Goal: Information Seeking & Learning: Learn about a topic

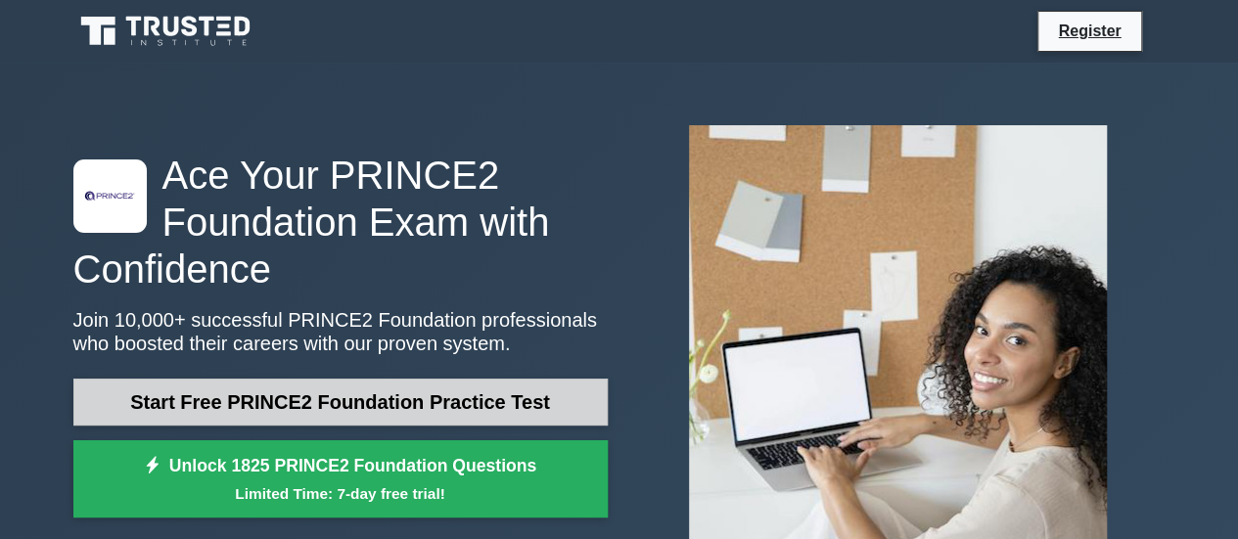
click at [507, 396] on link "Start Free PRINCE2 Foundation Practice Test" at bounding box center [340, 402] width 534 height 47
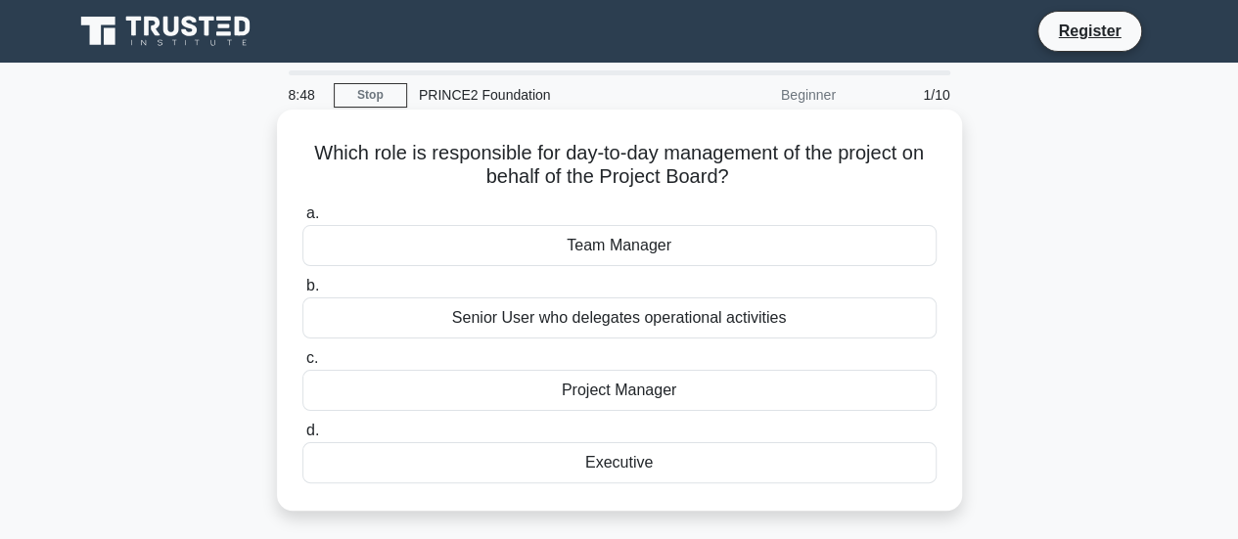
click at [529, 394] on div "Project Manager" at bounding box center [619, 390] width 634 height 41
click at [302, 365] on input "c. Project Manager" at bounding box center [302, 358] width 0 height 13
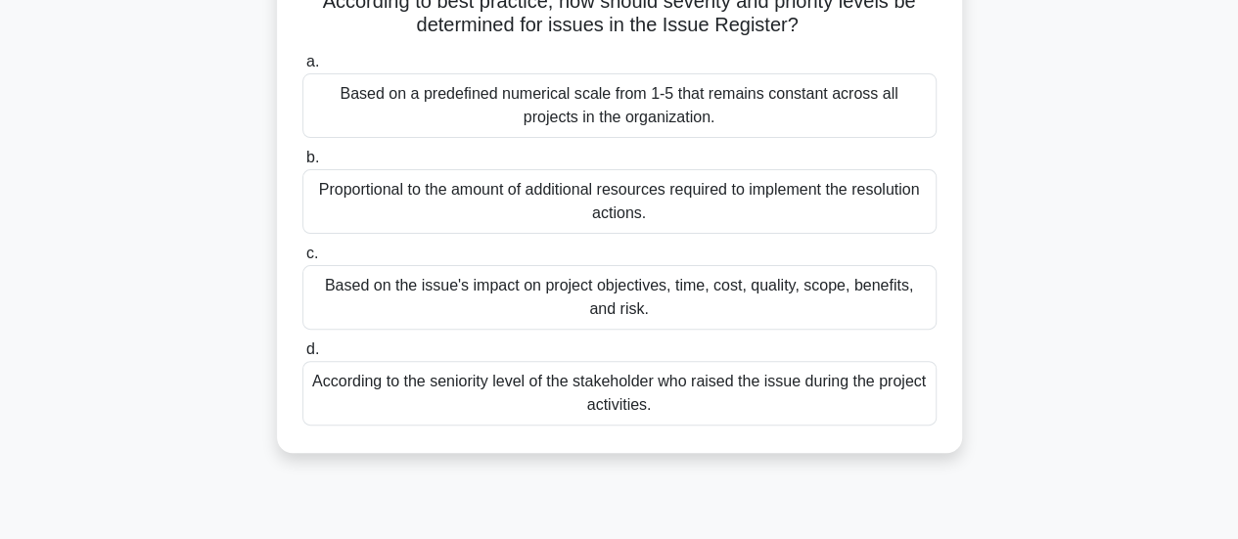
scroll to position [158, 0]
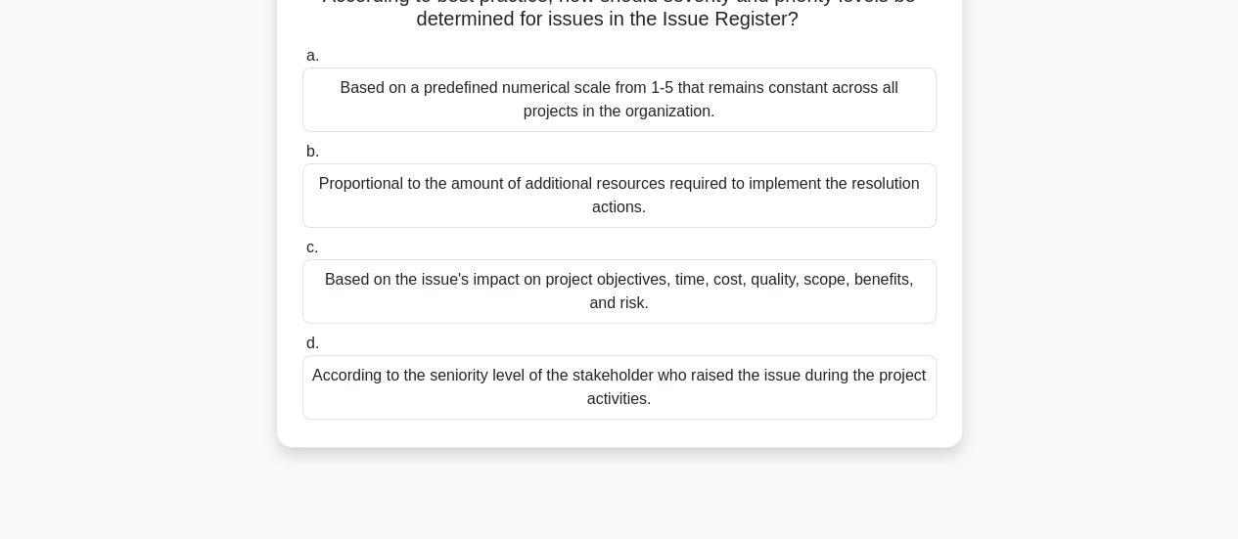
click at [722, 308] on div "Based on the issue's impact on project objectives, time, cost, quality, scope, …" at bounding box center [619, 291] width 634 height 65
click at [302, 254] on input "c. Based on the issue's impact on project objectives, time, cost, quality, scop…" at bounding box center [302, 248] width 0 height 13
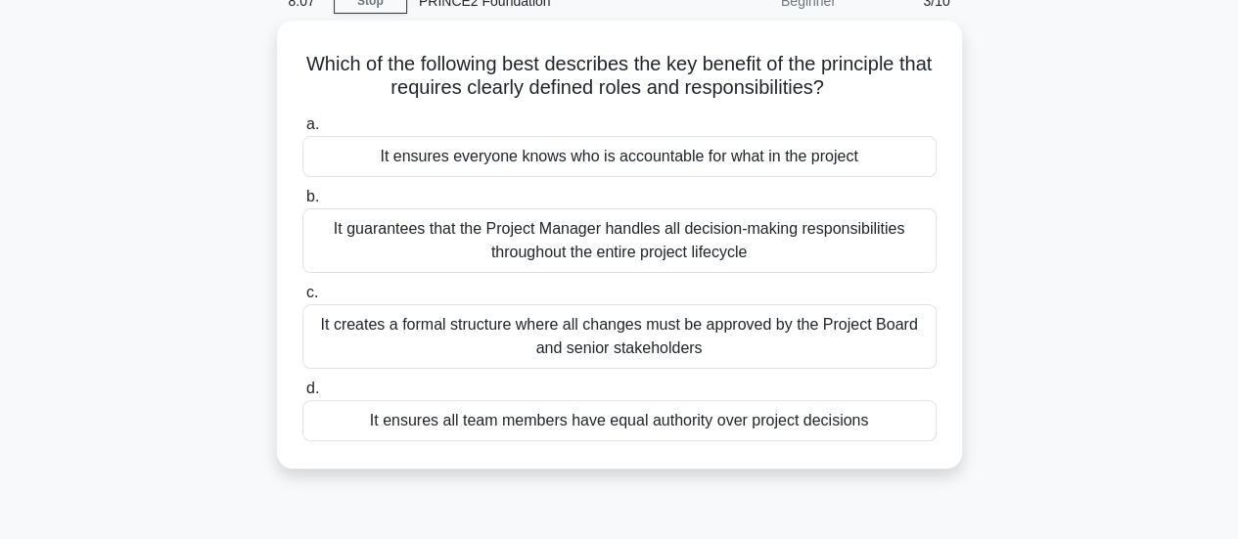
scroll to position [95, 0]
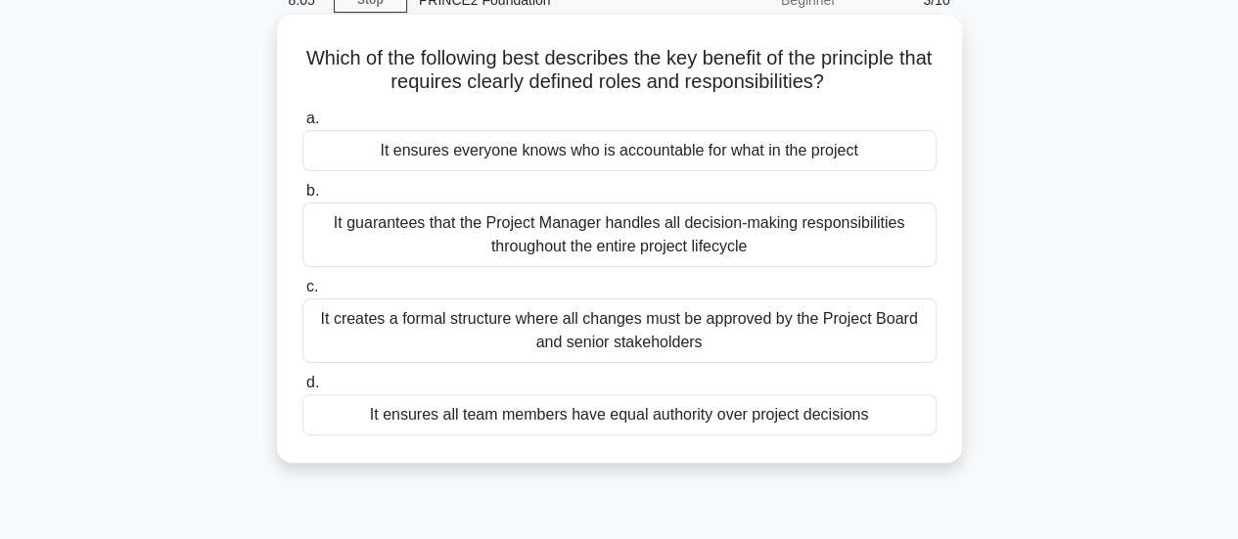
click at [722, 177] on div "a. It ensures everyone knows who is accountable for what in the project b. c. d." at bounding box center [620, 271] width 658 height 337
click at [703, 168] on div "It ensures everyone knows who is accountable for what in the project" at bounding box center [619, 150] width 634 height 41
click at [302, 125] on input "a. It ensures everyone knows who is accountable for what in the project" at bounding box center [302, 119] width 0 height 13
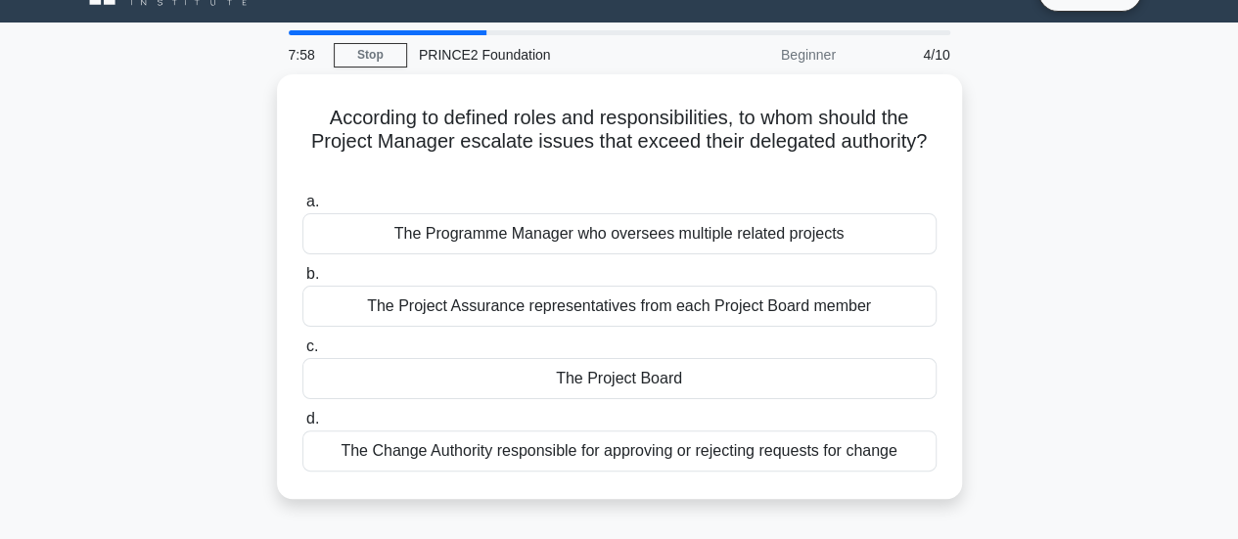
scroll to position [68, 0]
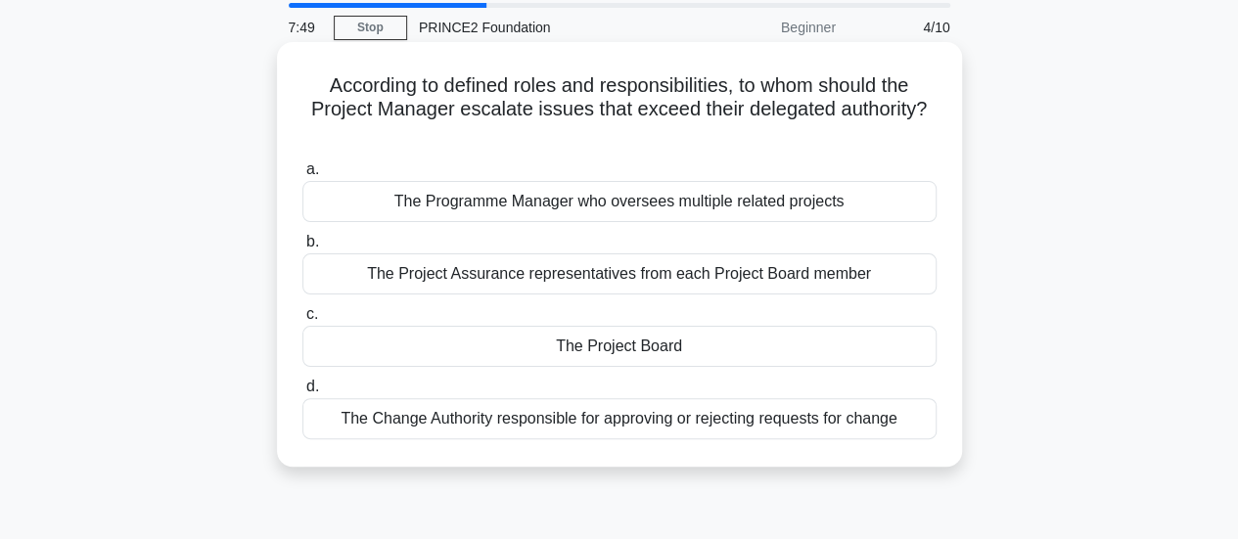
click at [791, 338] on div "The Project Board" at bounding box center [619, 346] width 634 height 41
click at [302, 321] on input "c. The Project Board" at bounding box center [302, 314] width 0 height 13
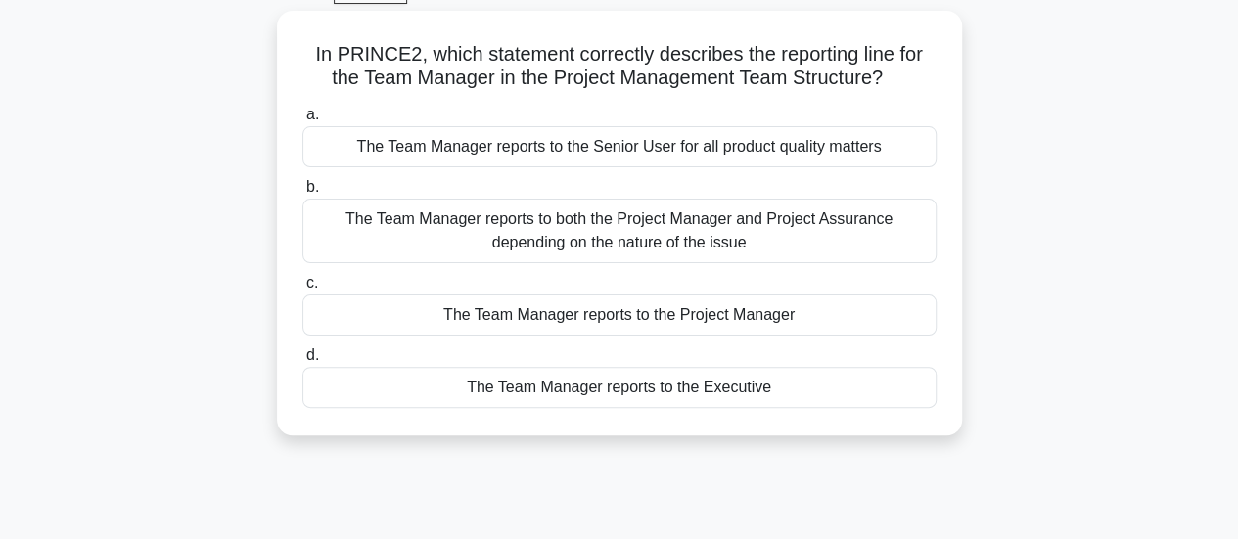
scroll to position [103, 0]
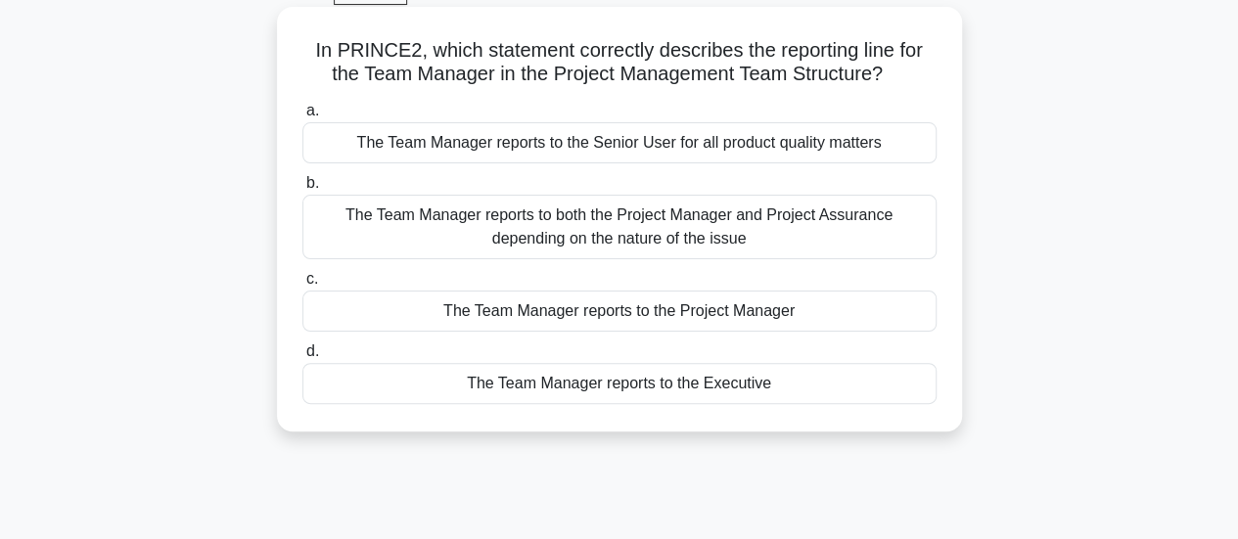
click at [814, 336] on div "a. The Team Manager reports to the Senior User for all product quality matters …" at bounding box center [620, 251] width 658 height 313
click at [788, 316] on div "The Team Manager reports to the Project Manager" at bounding box center [619, 311] width 634 height 41
click at [302, 286] on input "c. The Team Manager reports to the Project Manager" at bounding box center [302, 279] width 0 height 13
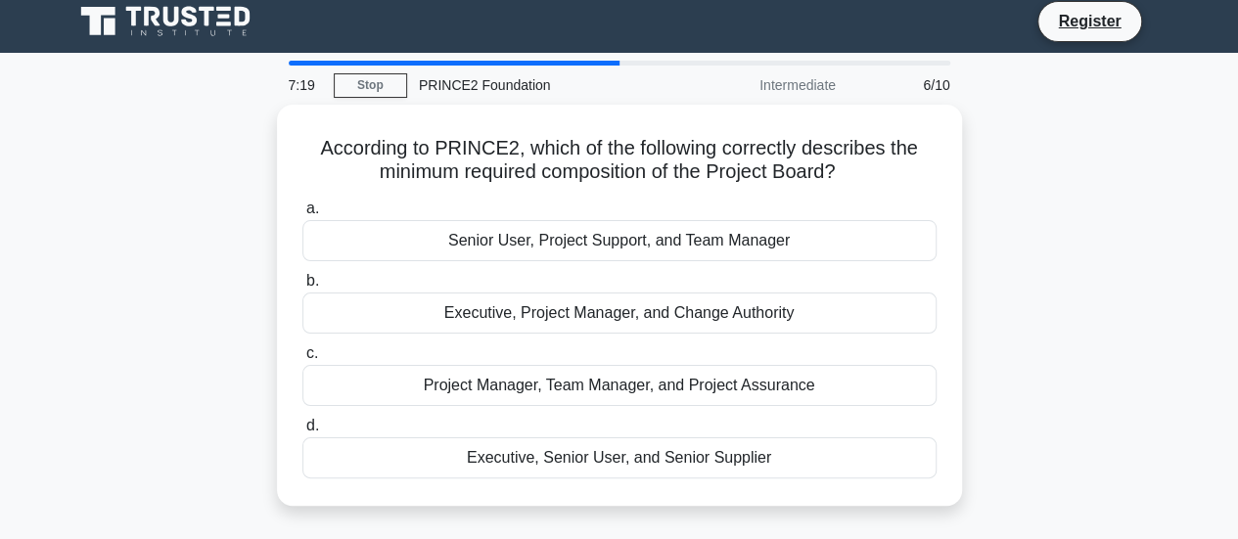
scroll to position [0, 0]
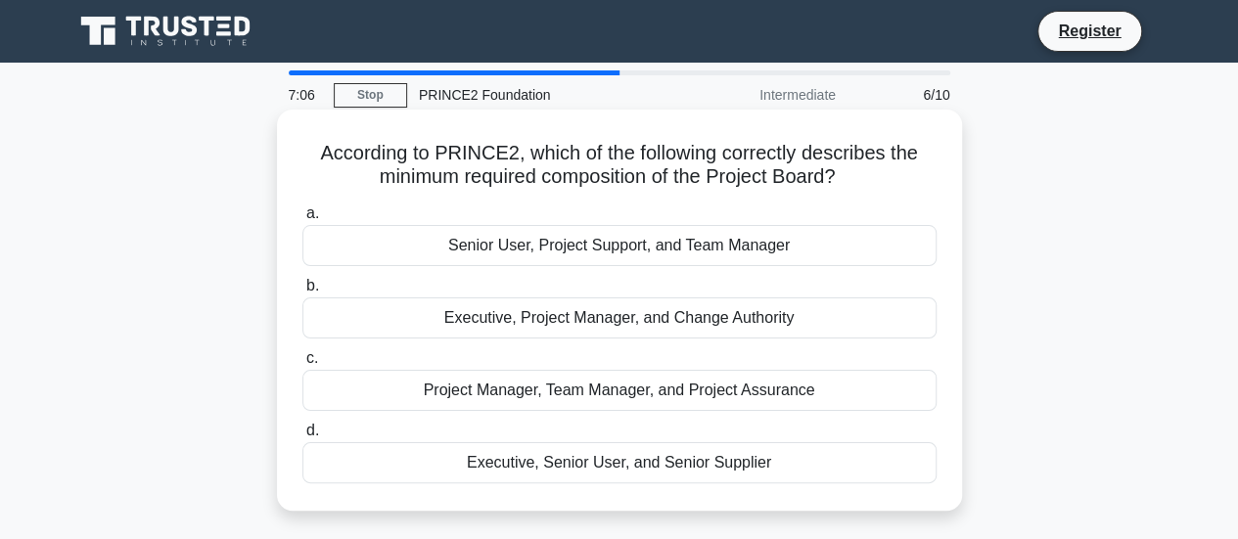
click at [755, 468] on div "Executive, Senior User, and Senior Supplier" at bounding box center [619, 462] width 634 height 41
click at [302, 438] on input "d. Executive, Senior User, and Senior Supplier" at bounding box center [302, 431] width 0 height 13
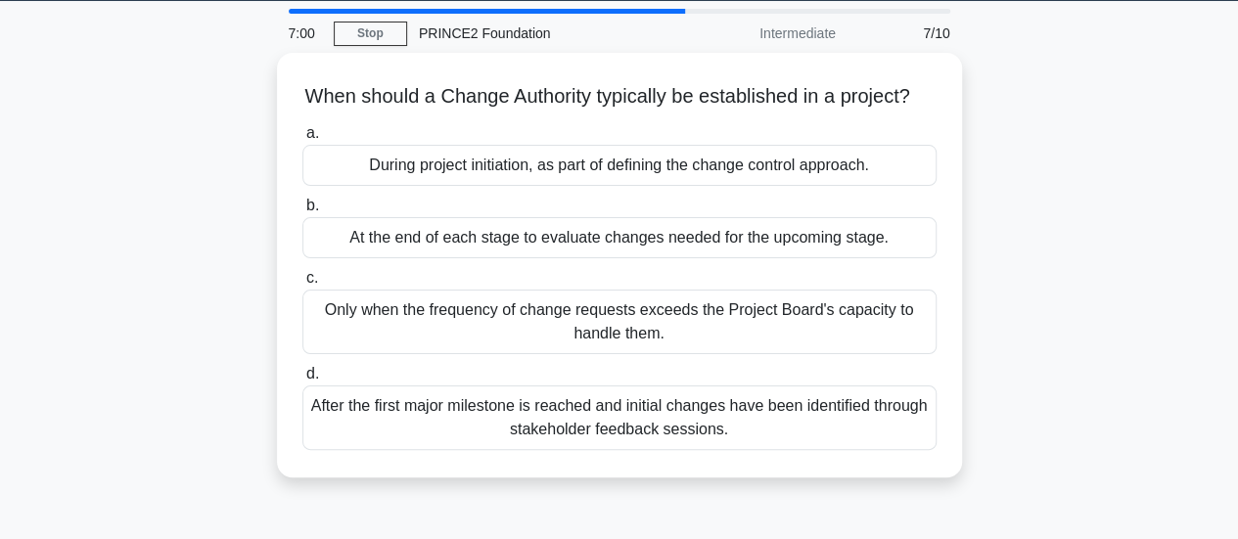
scroll to position [59, 0]
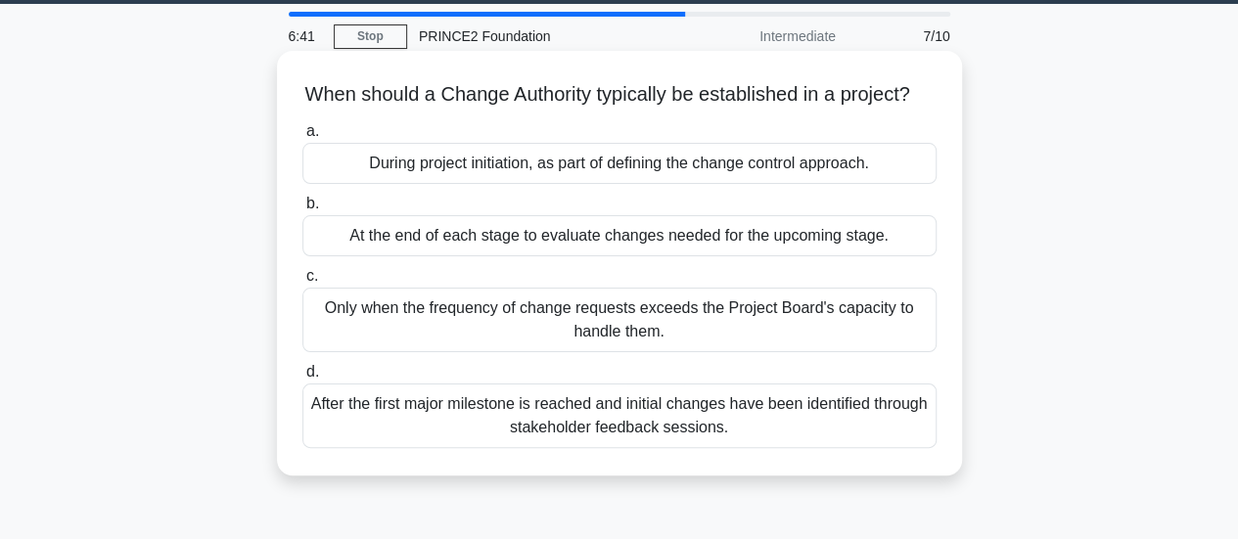
click at [893, 184] on div "During project initiation, as part of defining the change control approach." at bounding box center [619, 163] width 634 height 41
click at [302, 138] on input "a. During project initiation, as part of defining the change control approach." at bounding box center [302, 131] width 0 height 13
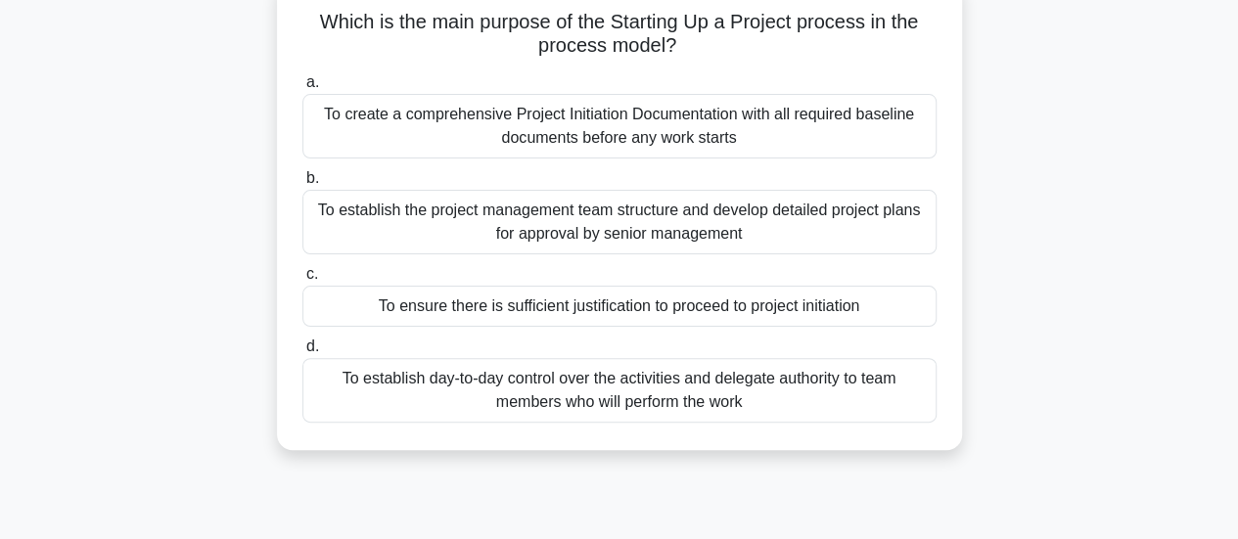
scroll to position [135, 0]
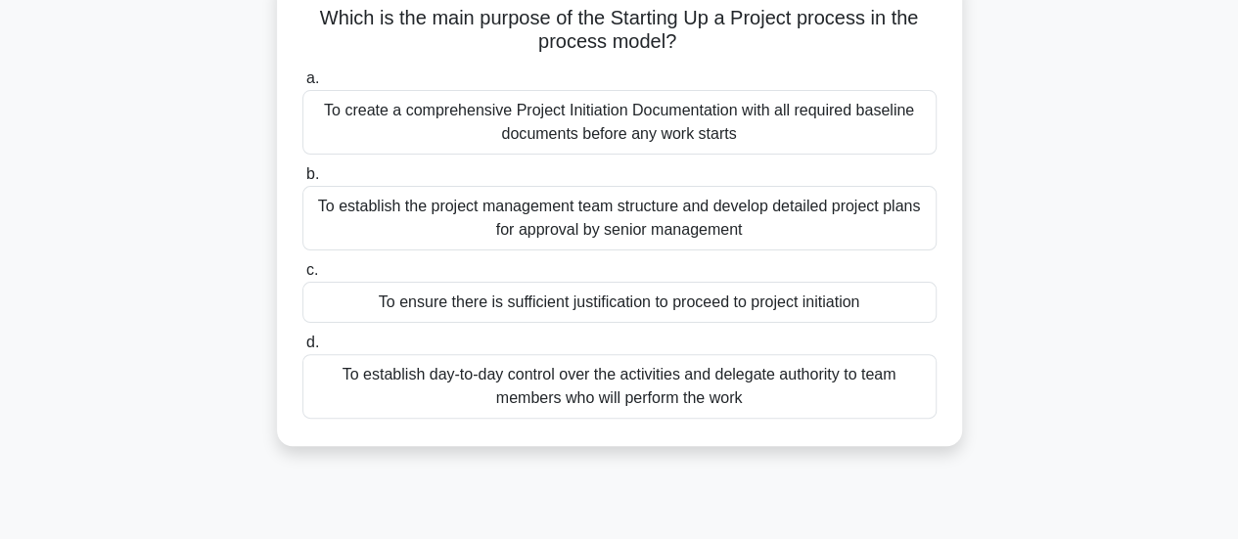
click at [826, 313] on div "To ensure there is sufficient justification to proceed to project initiation" at bounding box center [619, 302] width 634 height 41
click at [302, 277] on input "c. To ensure there is sufficient justification to proceed to project initiation" at bounding box center [302, 270] width 0 height 13
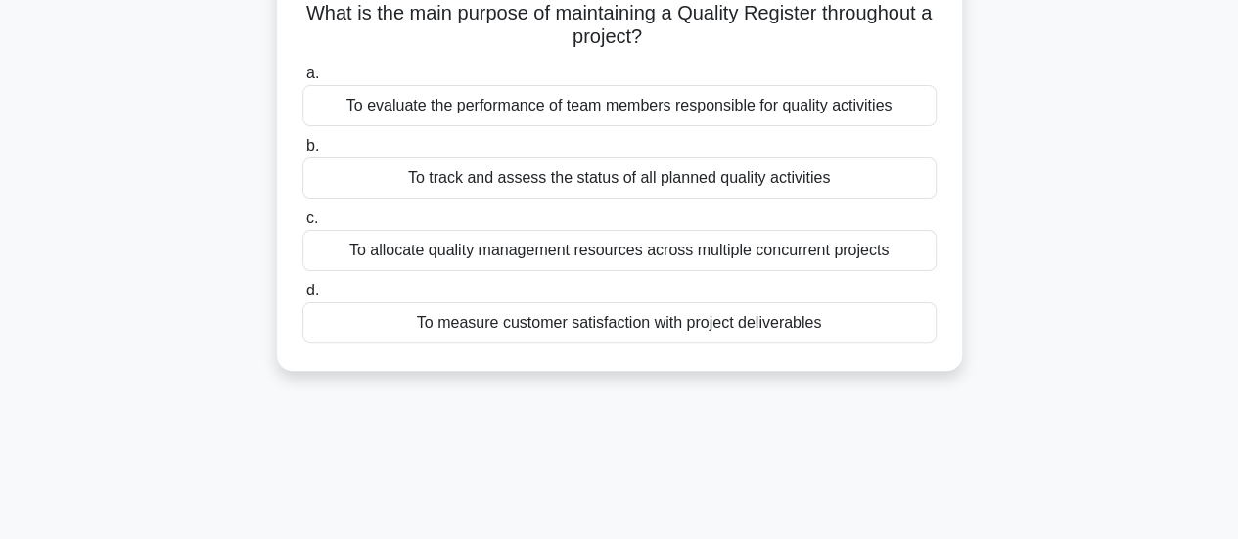
scroll to position [144, 0]
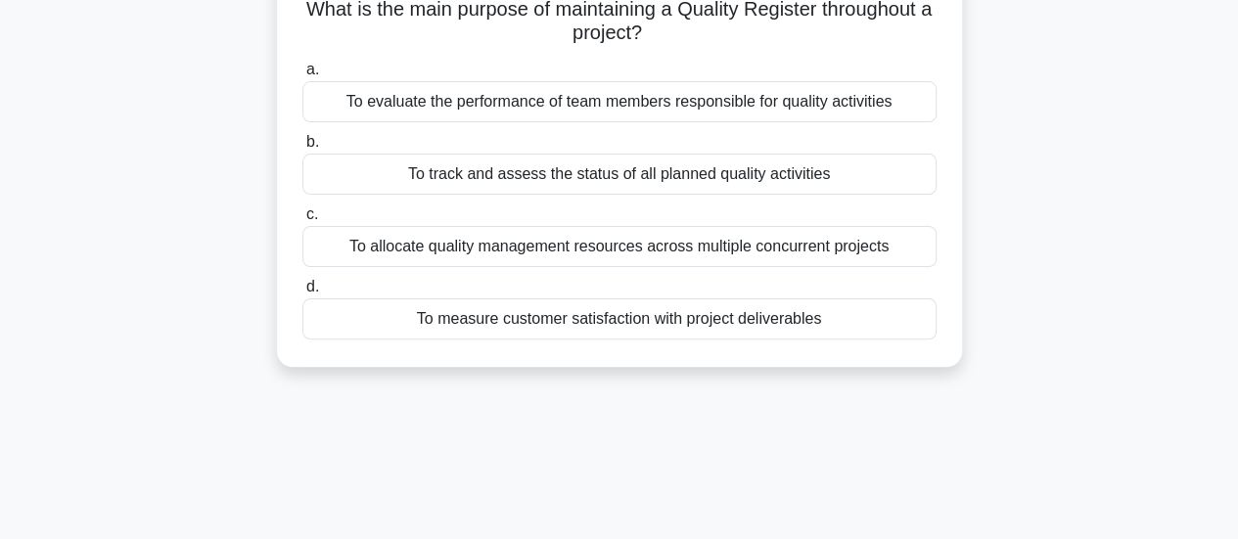
click at [820, 158] on div "To track and assess the status of all planned quality activities" at bounding box center [619, 174] width 634 height 41
click at [302, 149] on input "b. To track and assess the status of all planned quality activities" at bounding box center [302, 142] width 0 height 13
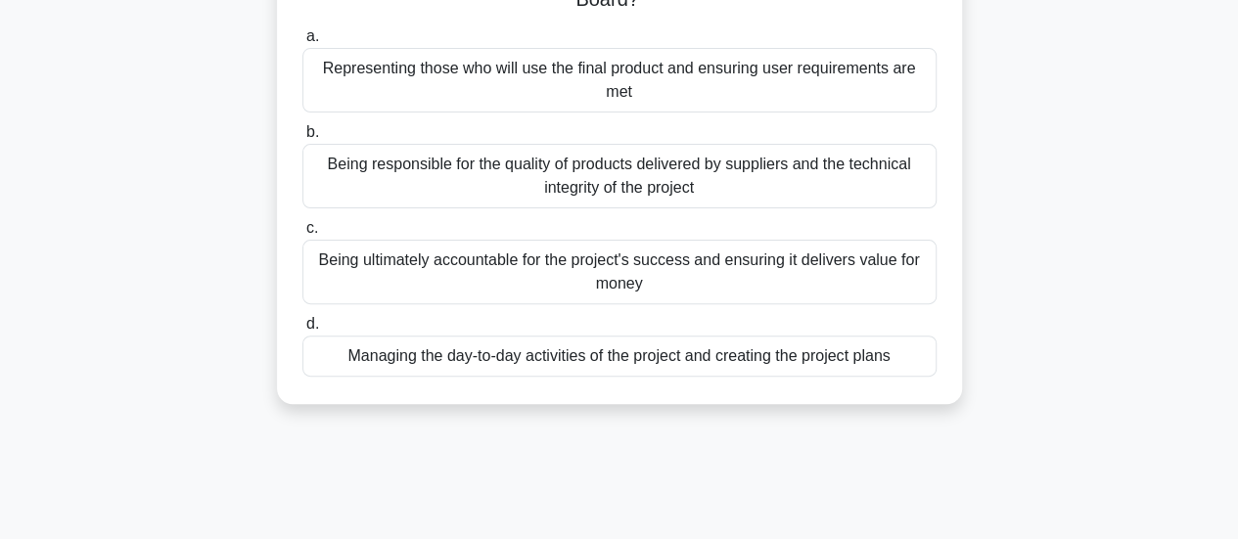
scroll to position [184, 0]
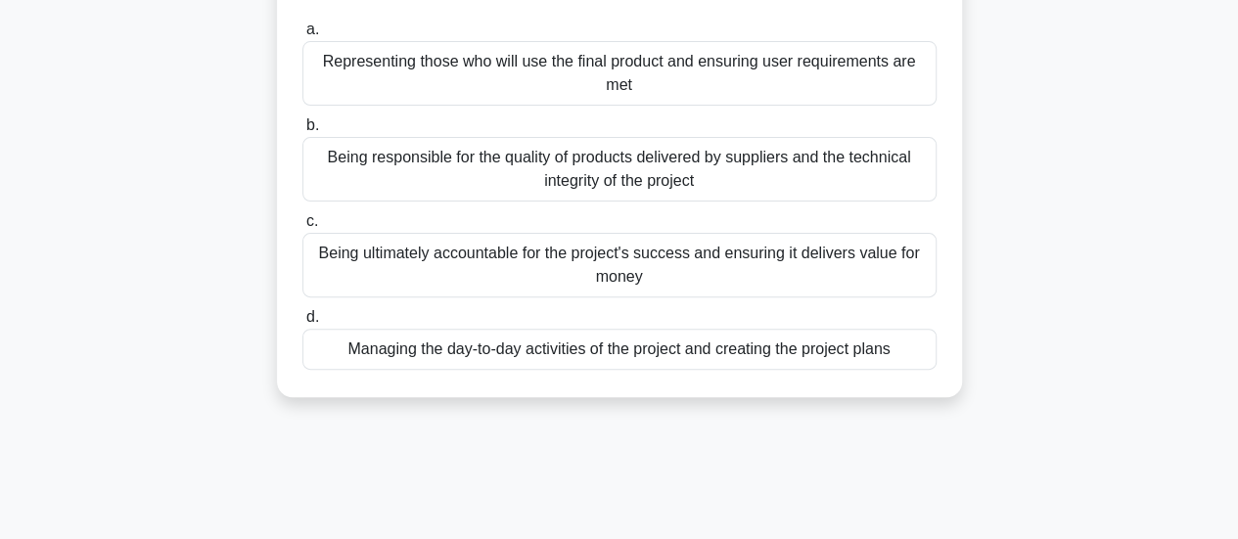
click at [679, 272] on div "Being ultimately accountable for the project's success and ensuring it delivers…" at bounding box center [619, 265] width 634 height 65
click at [302, 228] on input "c. Being ultimately accountable for the project's success and ensuring it deliv…" at bounding box center [302, 221] width 0 height 13
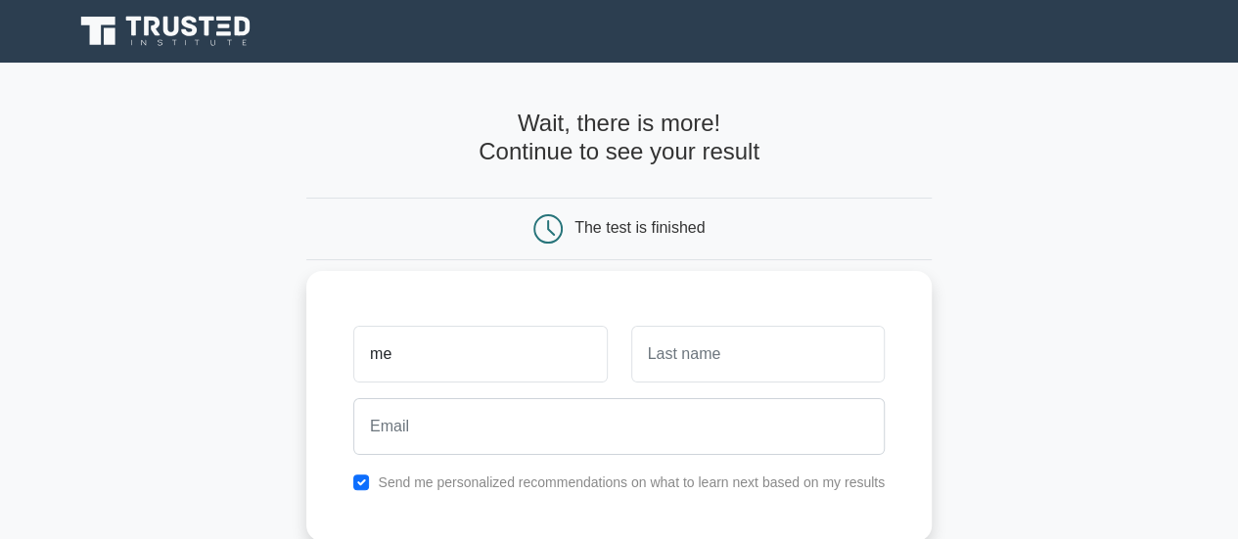
type input "[PERSON_NAME]"
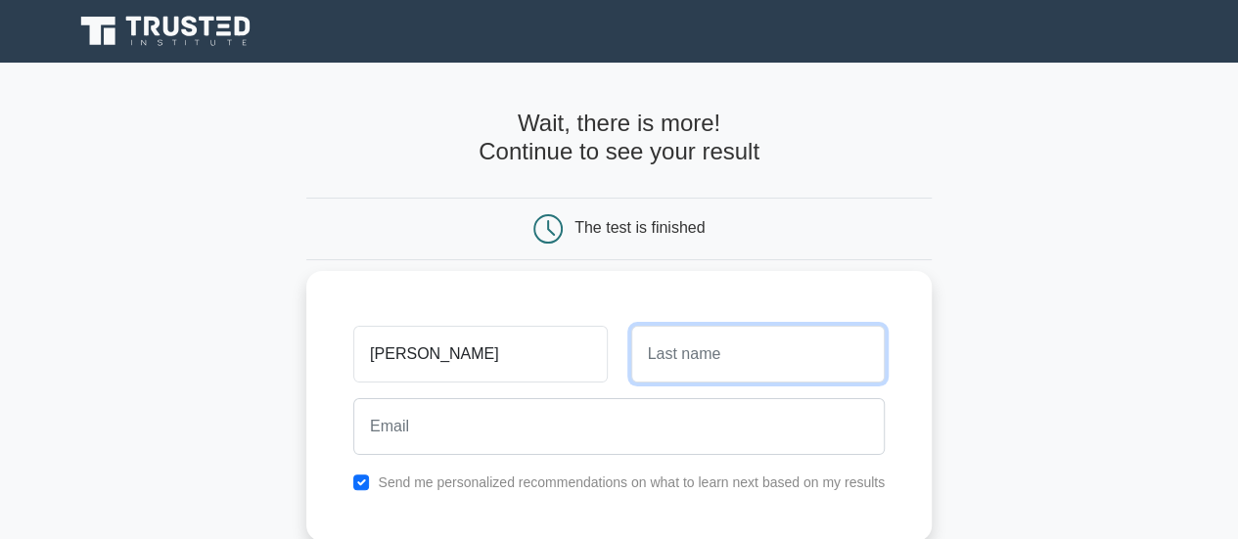
click at [709, 347] on input "text" at bounding box center [758, 354] width 254 height 57
type input "[PERSON_NAME]"
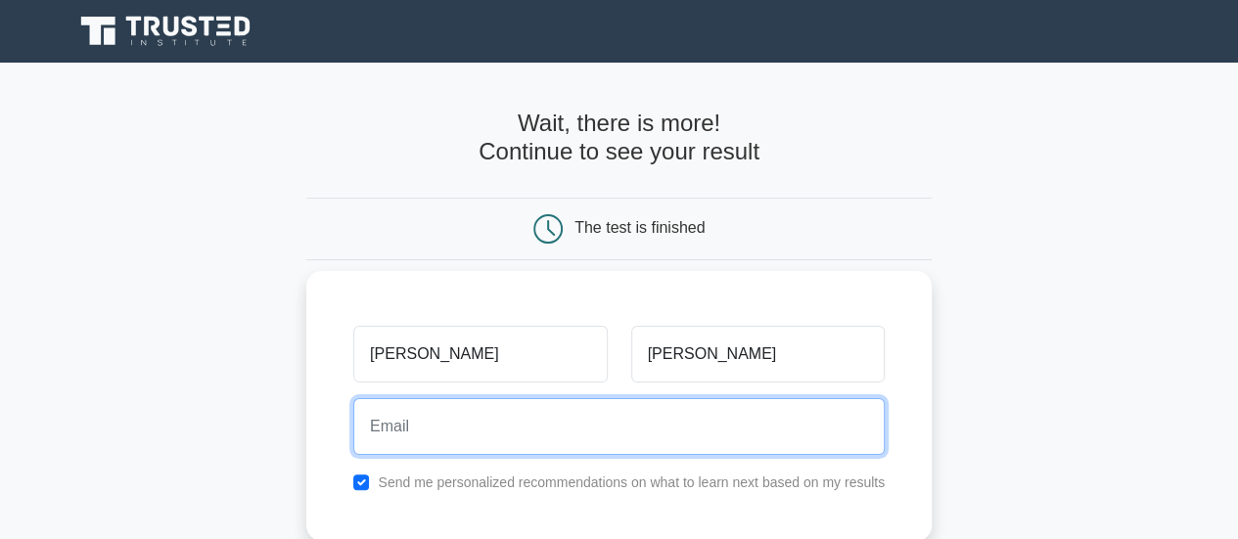
click at [568, 410] on input "email" at bounding box center [619, 426] width 532 height 57
type input "[EMAIL_ADDRESS][DOMAIN_NAME]"
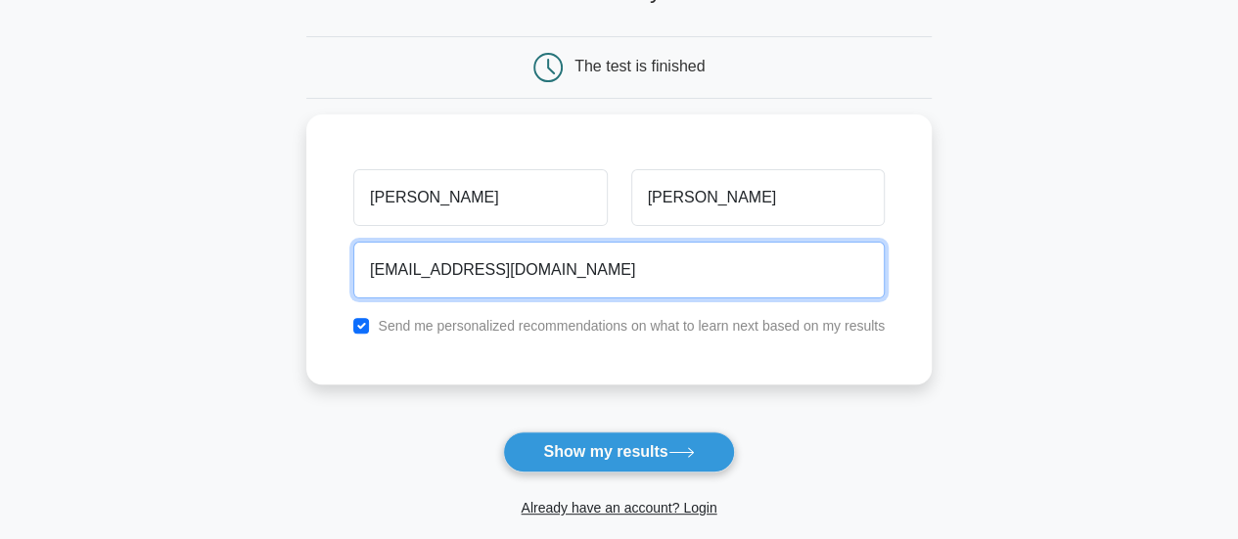
scroll to position [184, 0]
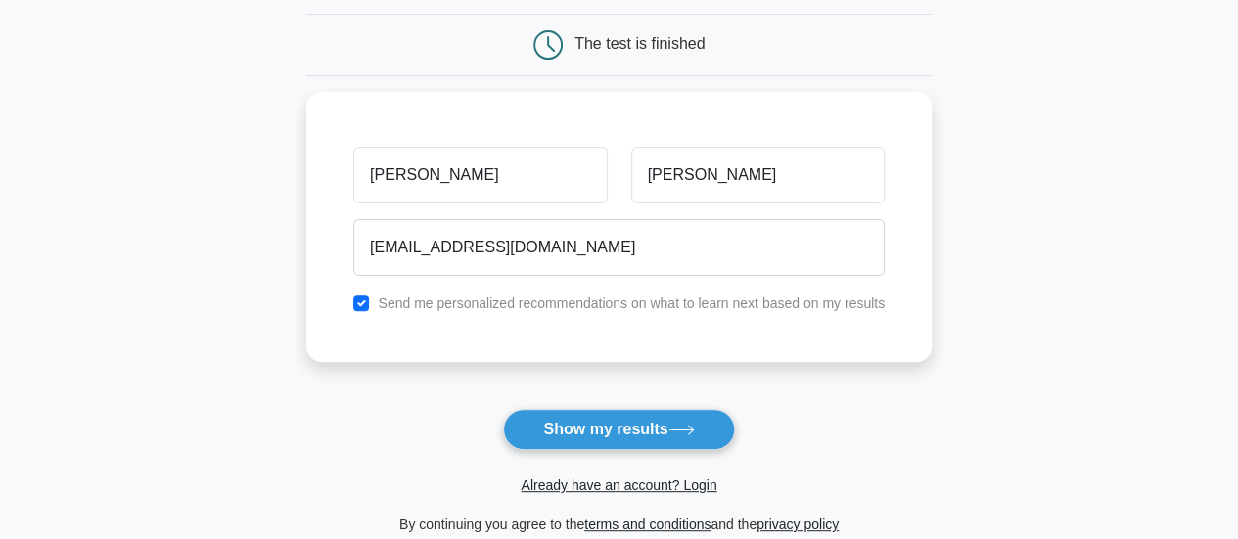
click at [639, 405] on form "Wait, there is more! Continue to see your result The test is finished [PERSON_N…" at bounding box center [618, 231] width 625 height 611
click at [615, 426] on button "Show my results" at bounding box center [618, 429] width 231 height 41
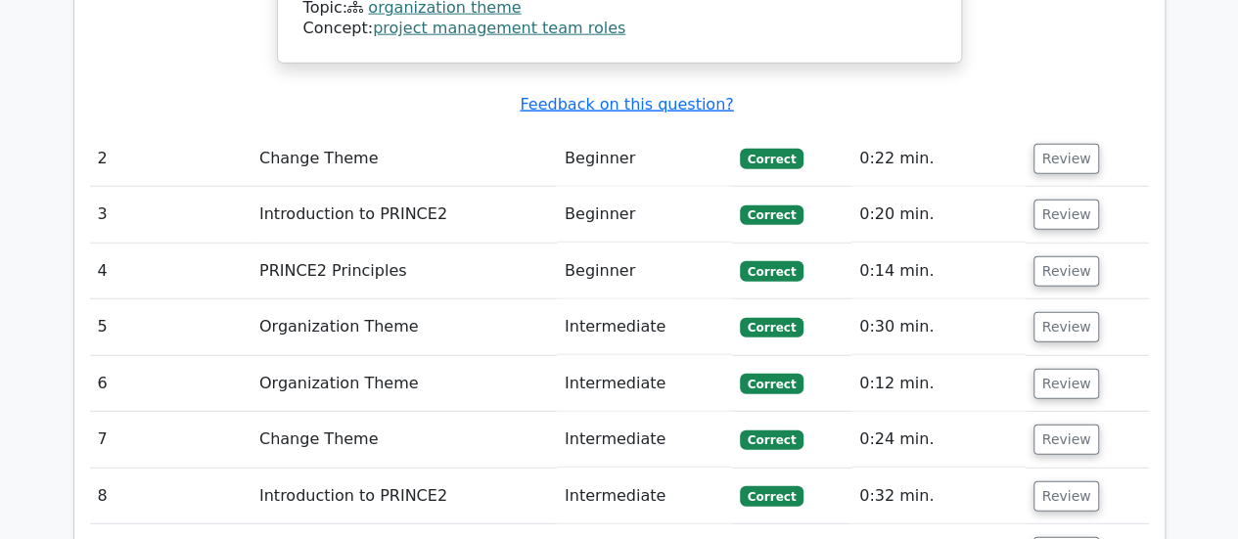
scroll to position [2443, 0]
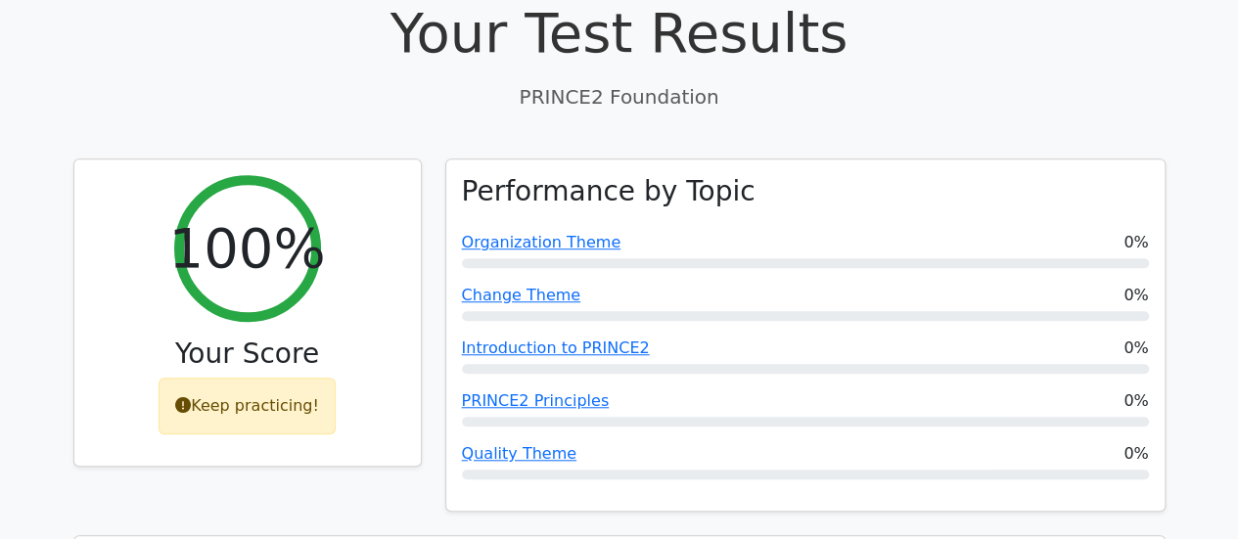
scroll to position [676, 0]
